Goal: Task Accomplishment & Management: Use online tool/utility

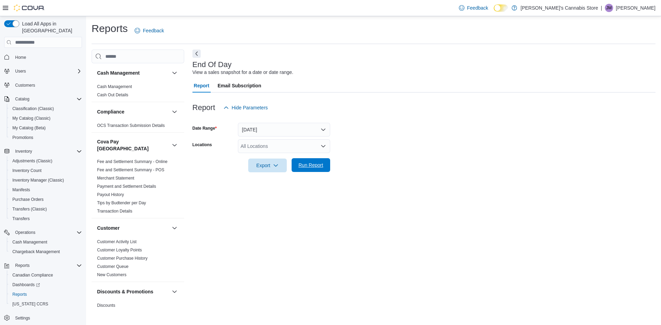
click at [303, 171] on span "Run Report" at bounding box center [311, 165] width 30 height 14
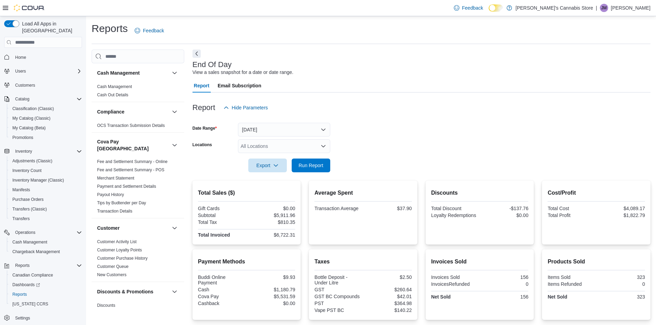
scroll to position [95, 0]
